Goal: Information Seeking & Learning: Learn about a topic

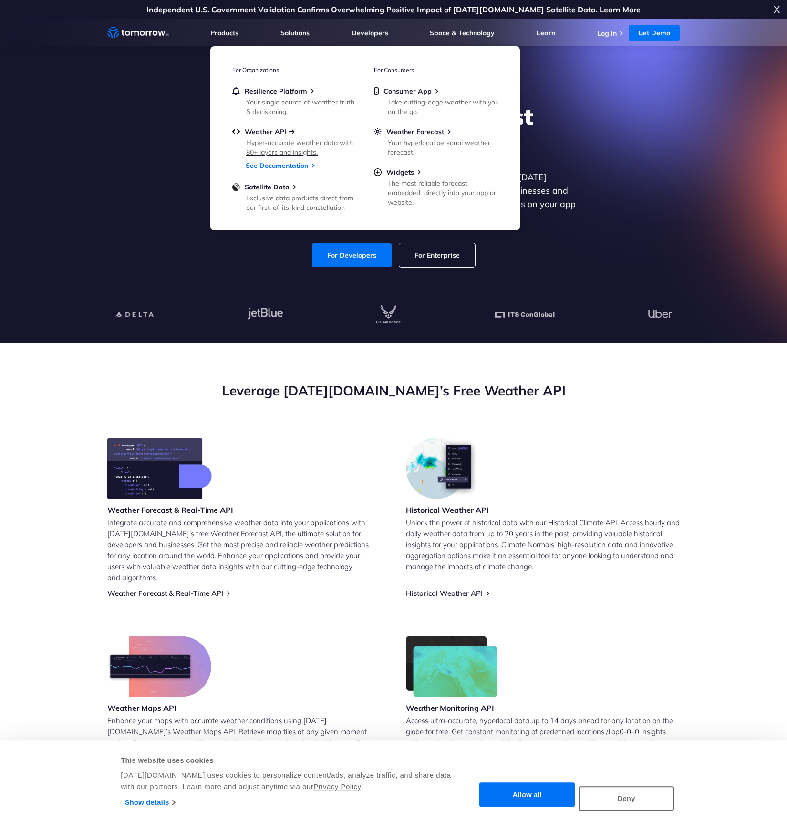
click at [261, 134] on span "Weather API" at bounding box center [265, 131] width 41 height 9
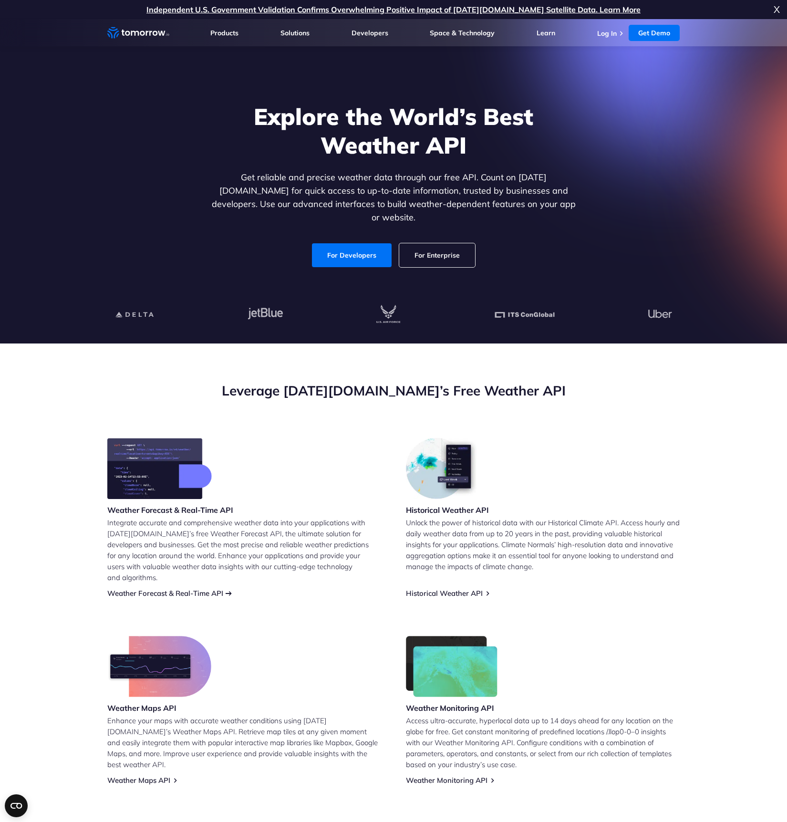
click at [174, 589] on link "Weather Forecast & Real-Time API" at bounding box center [165, 593] width 116 height 9
click at [186, 589] on link "Weather Forecast & Real-Time API" at bounding box center [165, 593] width 116 height 9
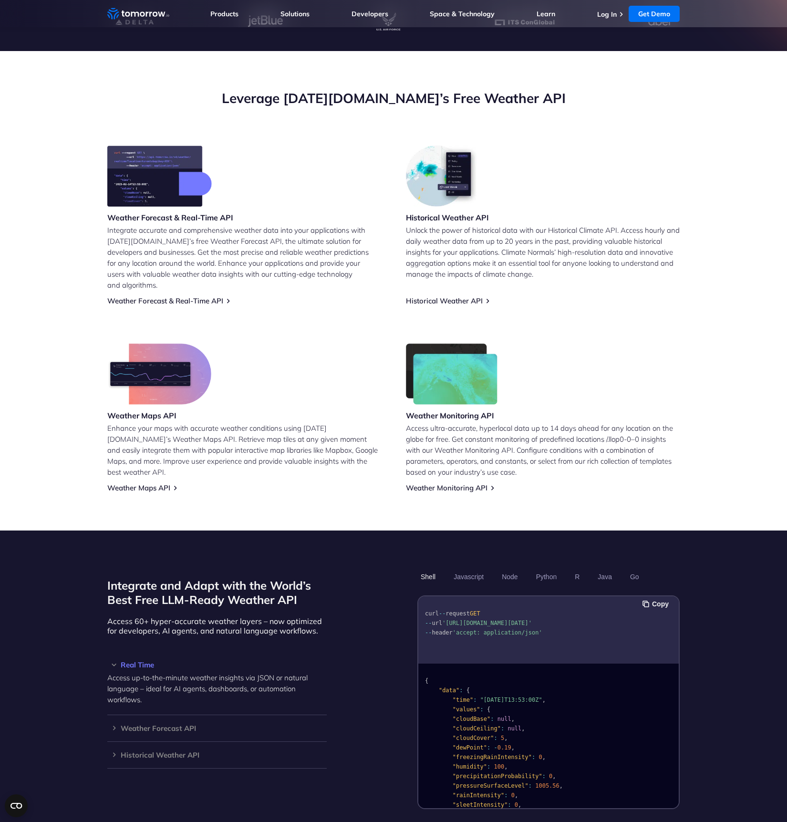
scroll to position [239, 0]
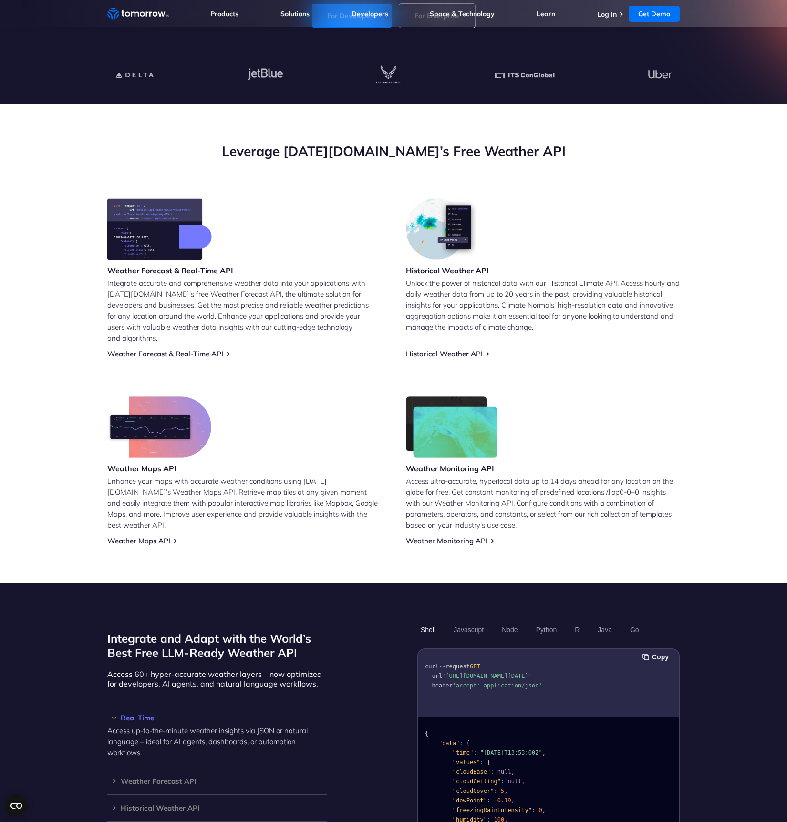
click at [162, 268] on h3 "Weather Forecast & Real-Time API" at bounding box center [170, 270] width 126 height 10
click at [155, 349] on link "Weather Forecast & Real-Time API" at bounding box center [165, 353] width 116 height 9
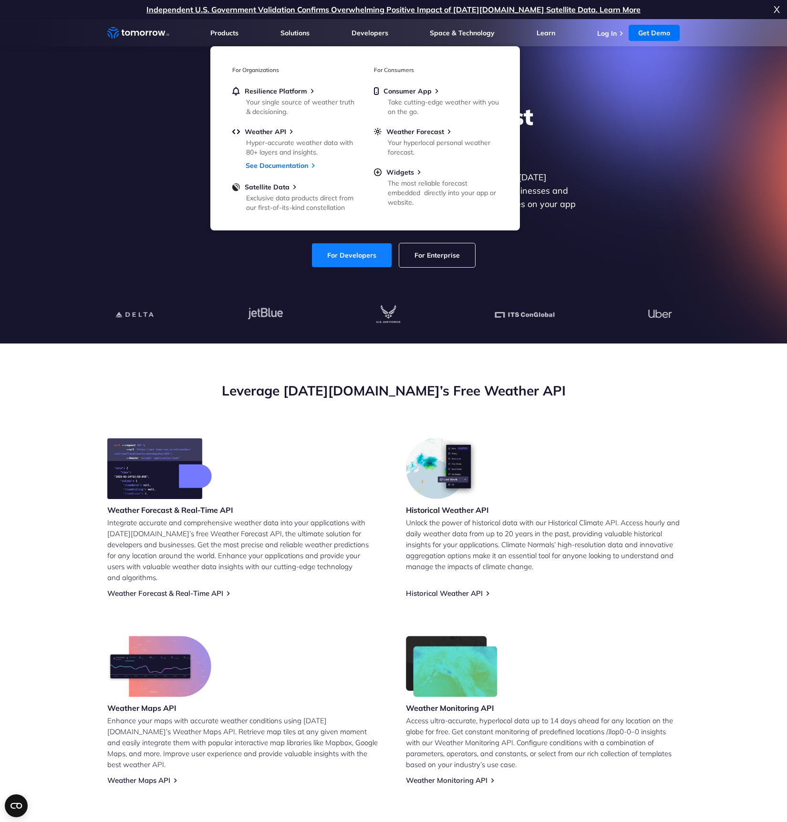
click at [376, 251] on link "For Developers" at bounding box center [352, 255] width 80 height 24
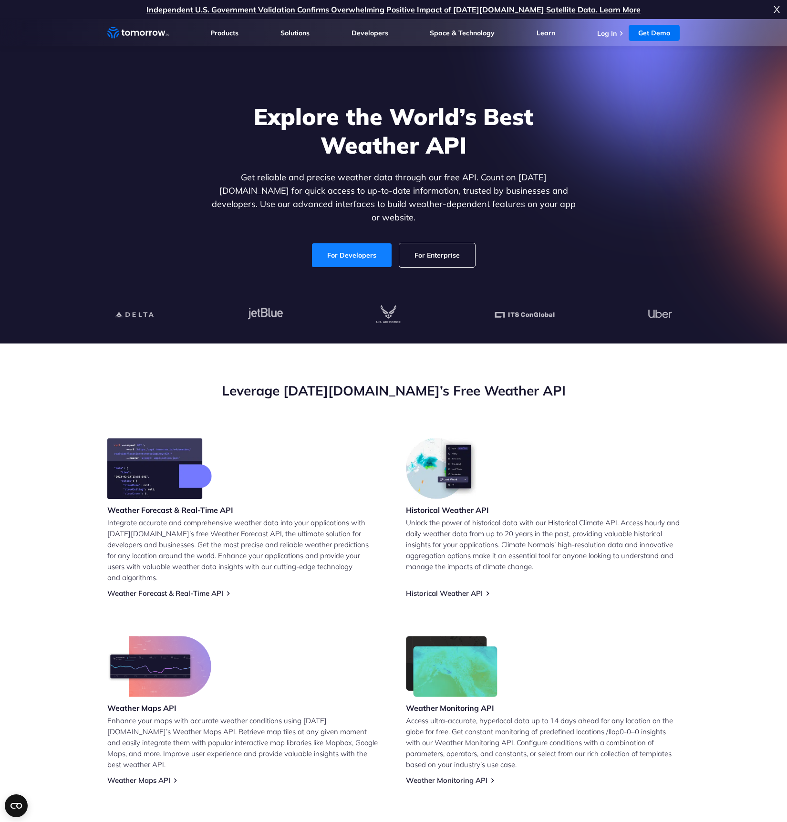
click at [370, 243] on link "For Developers" at bounding box center [352, 255] width 80 height 24
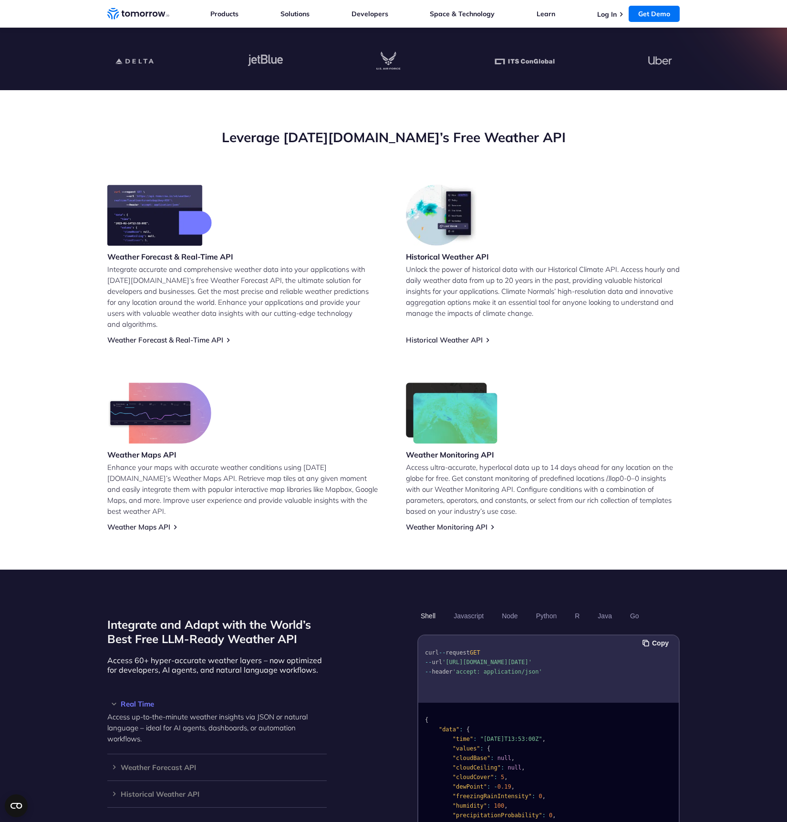
scroll to position [720, 0]
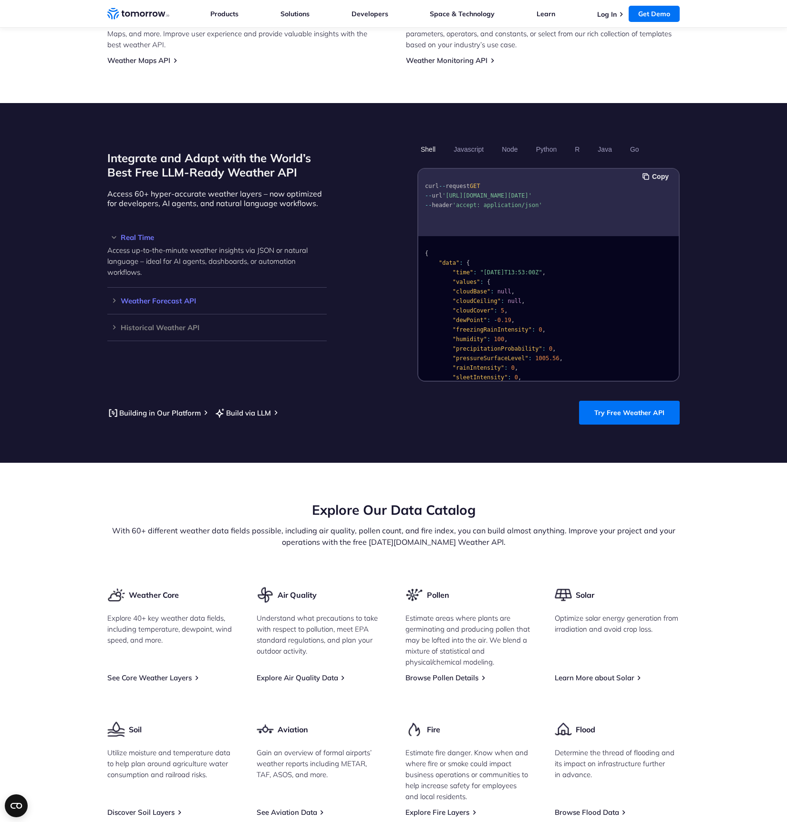
click at [175, 297] on h3 "Weather Forecast API" at bounding box center [216, 300] width 219 height 7
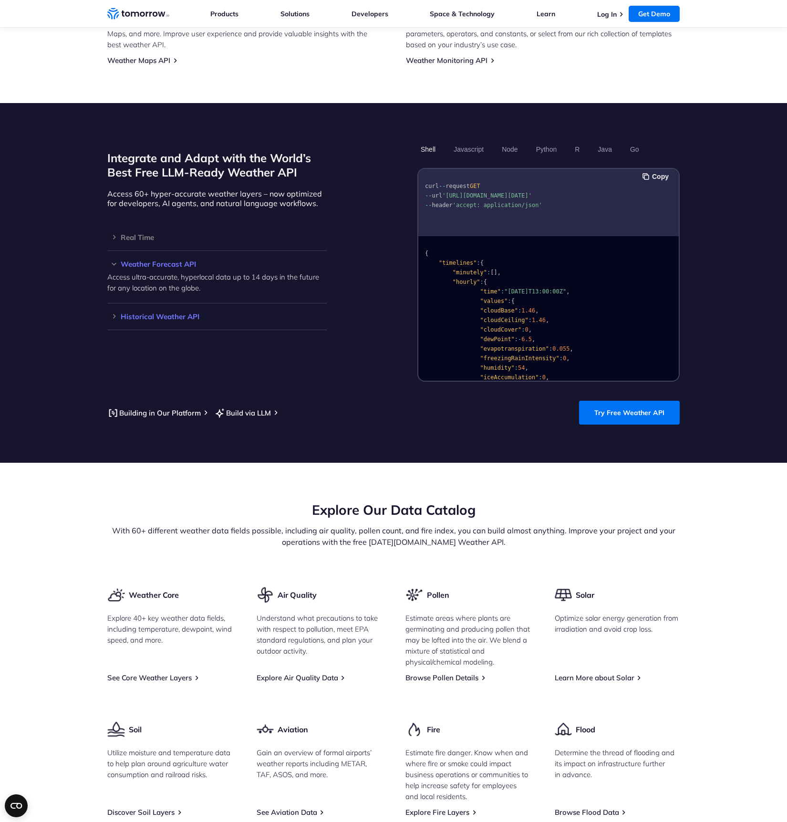
click at [162, 313] on h3 "Historical Weather API" at bounding box center [216, 316] width 219 height 7
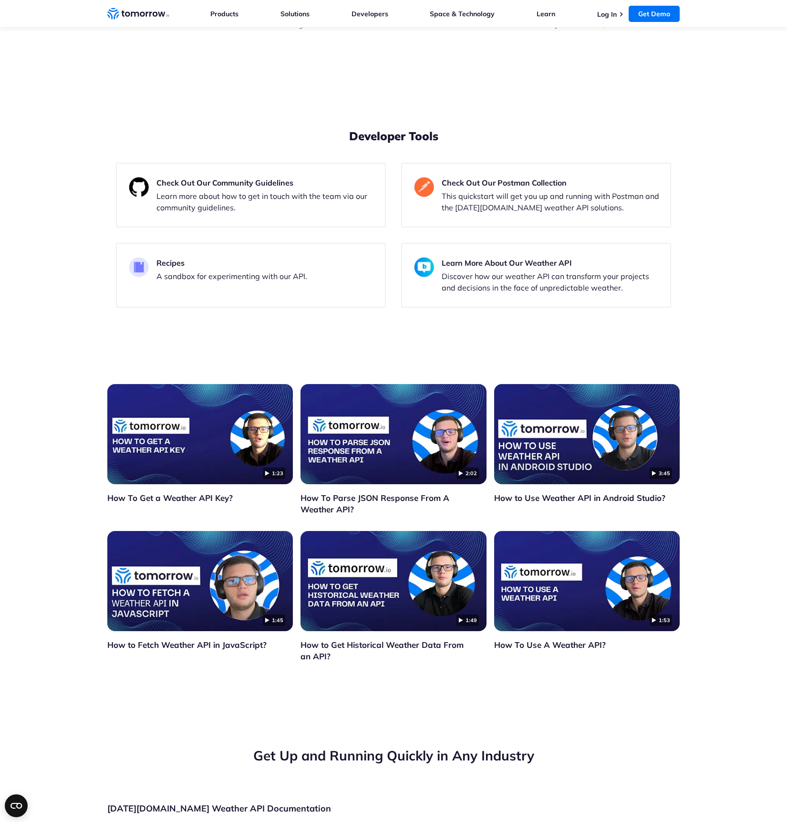
scroll to position [0, 0]
